Goal: Task Accomplishment & Management: Manage account settings

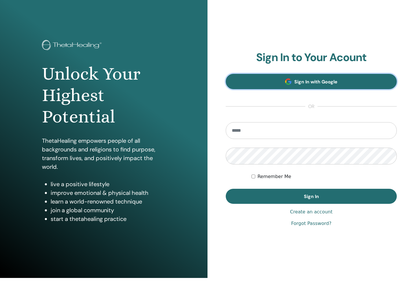
click at [340, 87] on link "Sign In with Google" at bounding box center [311, 81] width 171 height 15
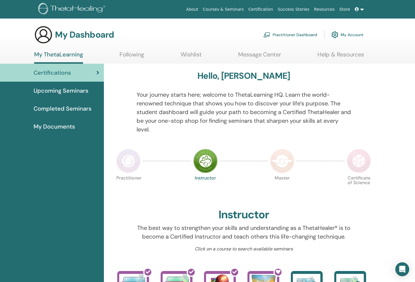
click at [69, 84] on link "Upcoming Seminars" at bounding box center [52, 91] width 104 height 18
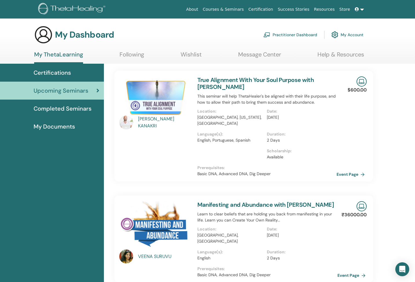
click at [343, 271] on link "Event Page" at bounding box center [352, 275] width 30 height 9
click at [67, 68] on span "Certifications" at bounding box center [52, 72] width 37 height 9
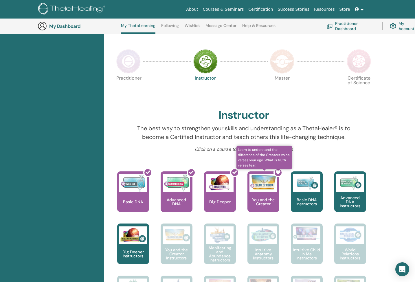
scroll to position [106, 0]
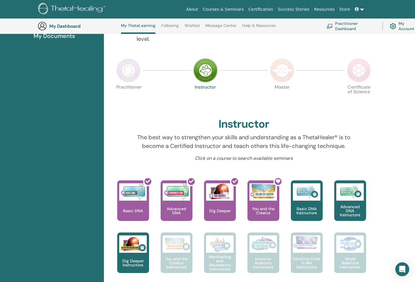
click at [132, 78] on img at bounding box center [128, 70] width 24 height 24
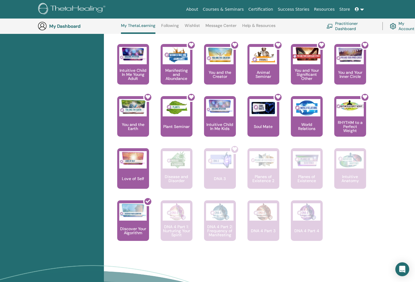
scroll to position [336, 0]
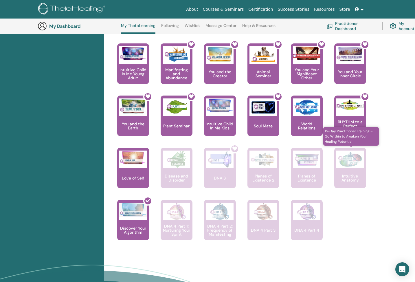
click at [345, 163] on img at bounding box center [349, 158] width 27 height 17
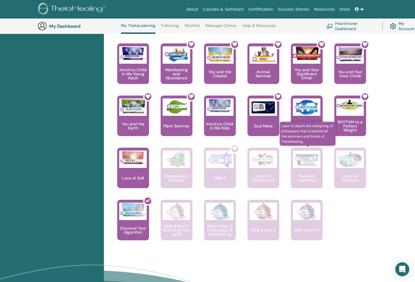
click at [305, 171] on div "Planes of Existence" at bounding box center [307, 168] width 32 height 41
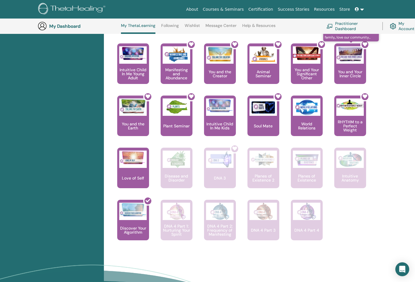
click at [354, 64] on div at bounding box center [354, 66] width 32 height 52
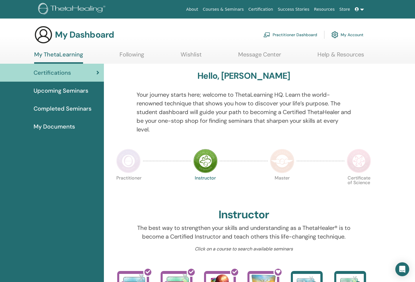
click at [187, 52] on link "Wishlist" at bounding box center [191, 56] width 21 height 11
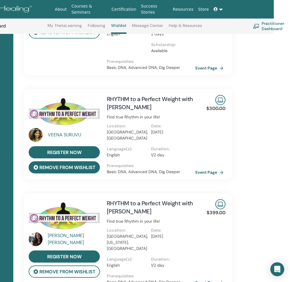
scroll to position [381, 74]
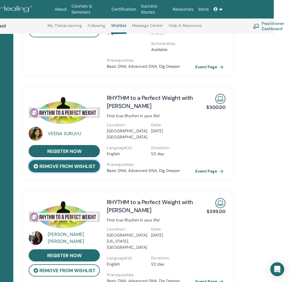
click at [85, 160] on button "remove from wishlist" at bounding box center [64, 166] width 71 height 12
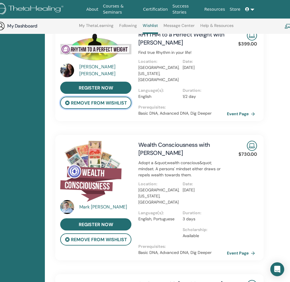
scroll to position [459, 42]
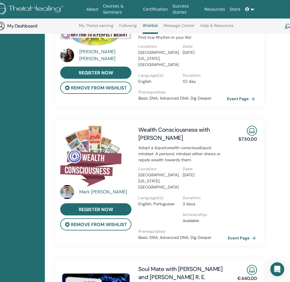
click at [240, 234] on link "Event Page" at bounding box center [243, 238] width 30 height 9
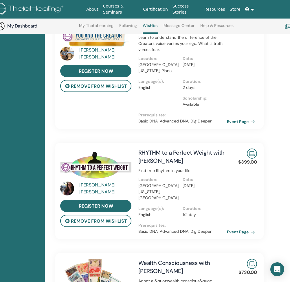
scroll to position [299, 42]
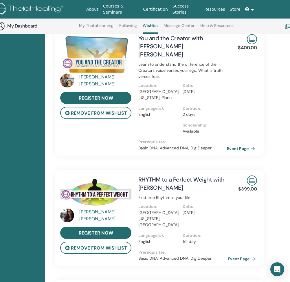
click at [235, 254] on link "Event Page" at bounding box center [243, 258] width 30 height 9
click at [81, 143] on div "[PERSON_NAME] [PERSON_NAME] register now remove from wishlist You and the Creat…" at bounding box center [159, 91] width 217 height 127
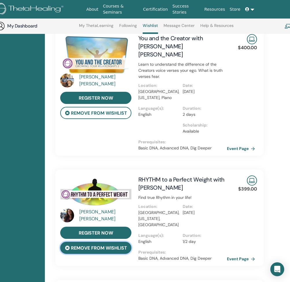
click at [92, 242] on button "remove from wishlist" at bounding box center [95, 248] width 71 height 12
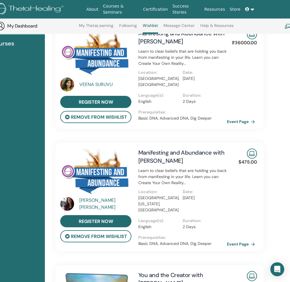
scroll to position [61, 42]
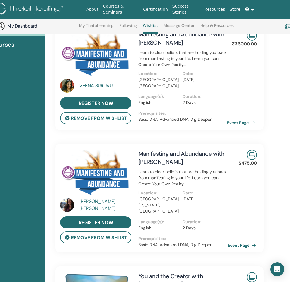
click at [237, 245] on link "Event Page" at bounding box center [243, 245] width 30 height 9
click at [218, 203] on div "Date : [DATE]" at bounding box center [205, 204] width 44 height 29
click at [232, 242] on link "Event Page" at bounding box center [243, 245] width 30 height 9
click at [90, 204] on div "[PERSON_NAME]" at bounding box center [106, 205] width 54 height 14
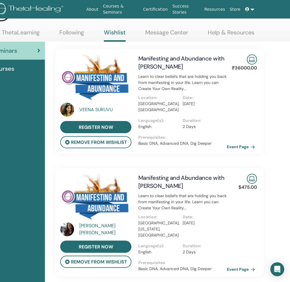
scroll to position [0, 42]
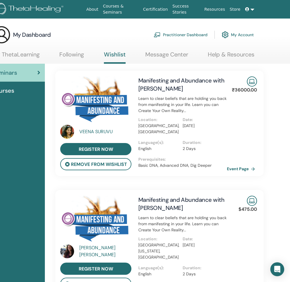
click at [90, 211] on img at bounding box center [95, 221] width 71 height 50
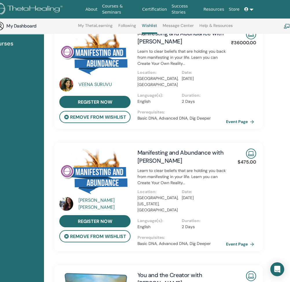
scroll to position [65, 43]
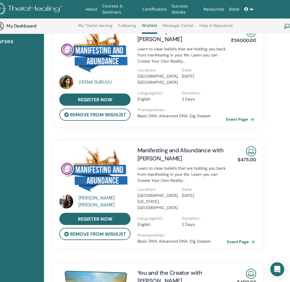
click at [242, 241] on link "Event Page" at bounding box center [242, 241] width 30 height 9
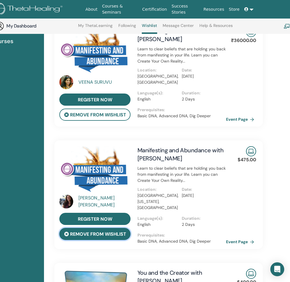
click at [104, 236] on button "remove from wishlist" at bounding box center [94, 234] width 71 height 12
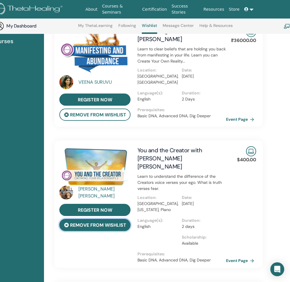
click at [102, 228] on button "remove from wishlist" at bounding box center [94, 225] width 71 height 12
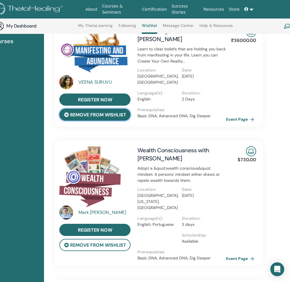
click at [97, 117] on button "remove from wishlist" at bounding box center [94, 115] width 71 height 12
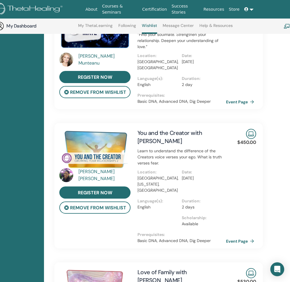
scroll to position [229, 43]
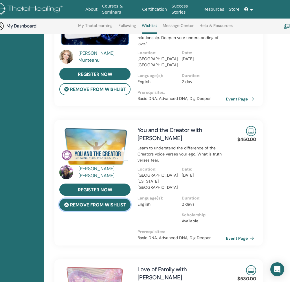
click at [84, 199] on button "remove from wishlist" at bounding box center [94, 205] width 71 height 12
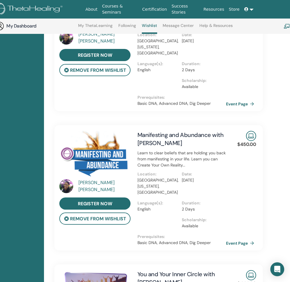
scroll to position [1059, 43]
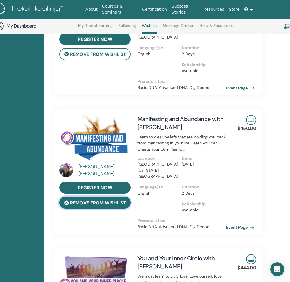
click at [97, 196] on button "remove from wishlist" at bounding box center [94, 202] width 71 height 12
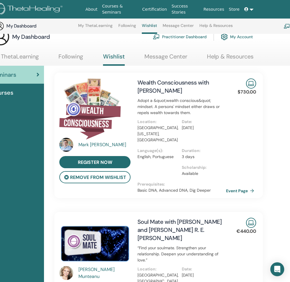
scroll to position [0, 43]
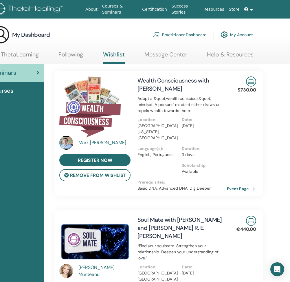
click at [236, 187] on link "Event Page" at bounding box center [242, 188] width 30 height 9
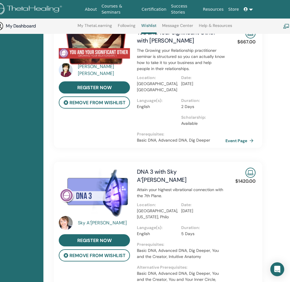
scroll to position [1280, 43]
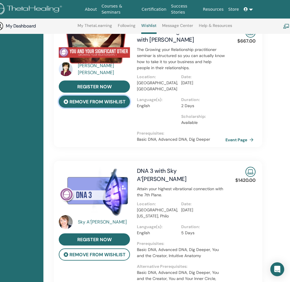
click at [100, 95] on button "remove from wishlist" at bounding box center [94, 101] width 71 height 12
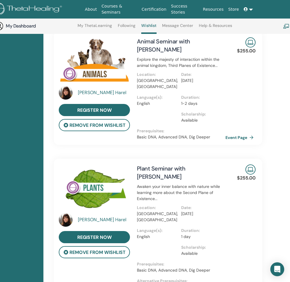
scroll to position [1788, 43]
